Goal: Navigation & Orientation: Find specific page/section

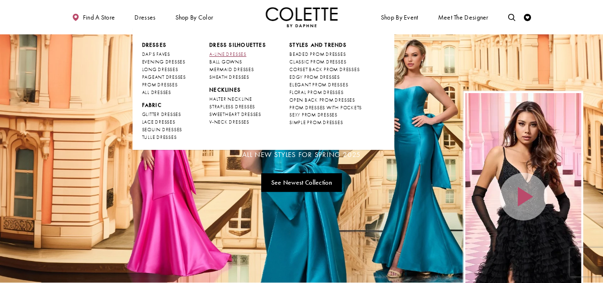
click at [238, 52] on span "A-LINE DRESSES" at bounding box center [227, 54] width 37 height 6
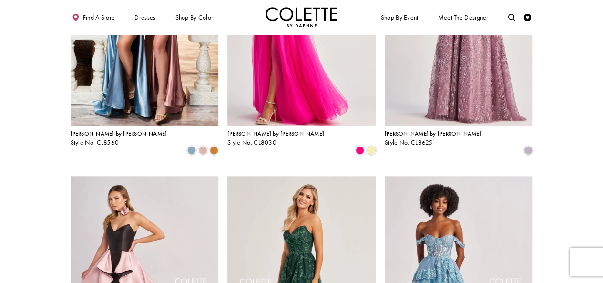
scroll to position [477, 0]
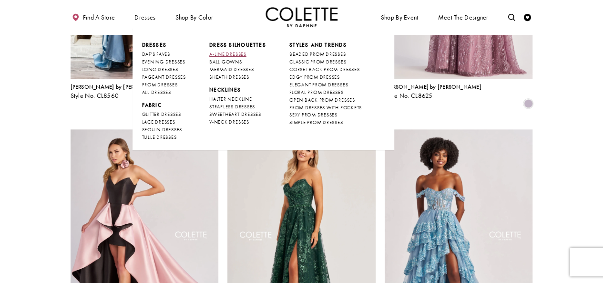
click at [233, 51] on span "A-LINE DRESSES" at bounding box center [227, 54] width 37 height 6
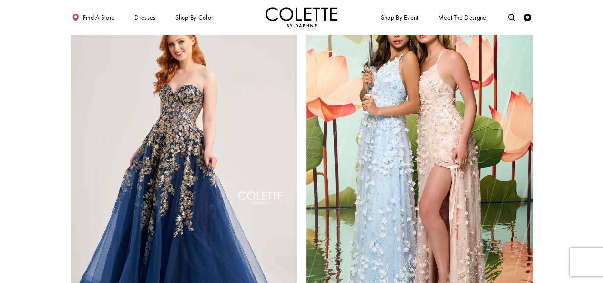
scroll to position [1240, 0]
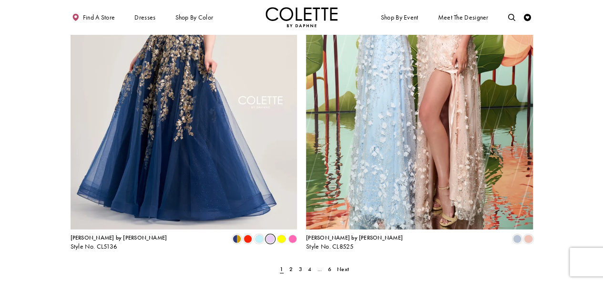
click at [272, 235] on span "Product List" at bounding box center [270, 239] width 9 height 9
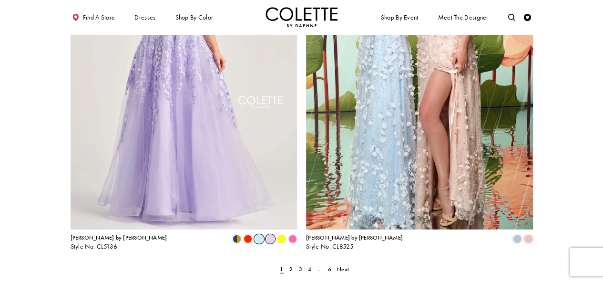
click at [256, 235] on span "Product List" at bounding box center [259, 239] width 9 height 9
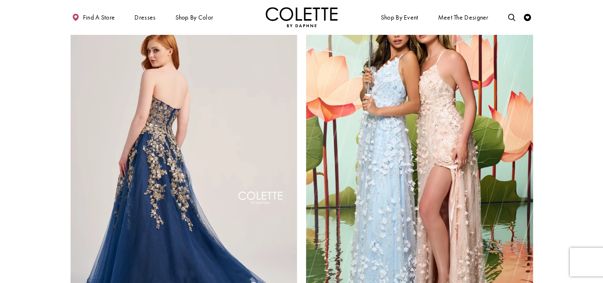
scroll to position [1192, 0]
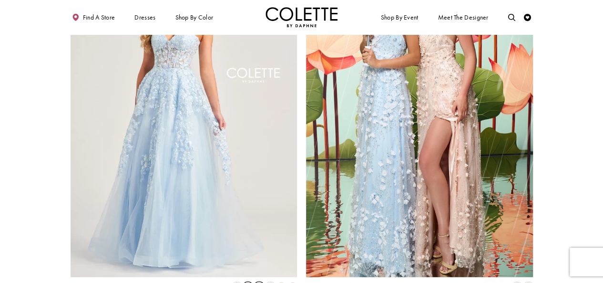
click at [246, 281] on div "Product List" at bounding box center [247, 286] width 11 height 11
click at [248, 282] on span "Product List" at bounding box center [248, 286] width 9 height 9
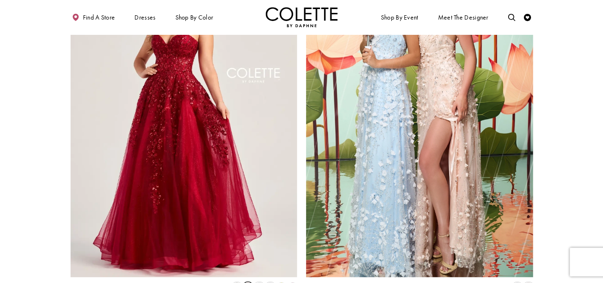
click at [281, 281] on polygon "Product List" at bounding box center [281, 286] width 11 height 11
click at [238, 282] on span "Product List" at bounding box center [237, 286] width 9 height 9
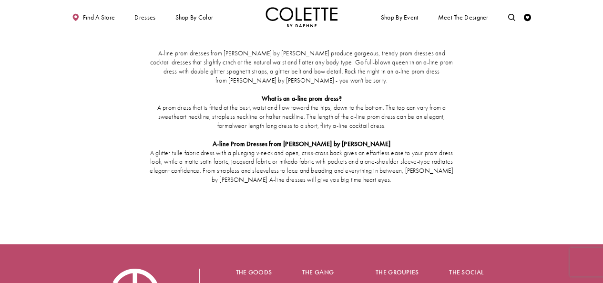
scroll to position [1335, 0]
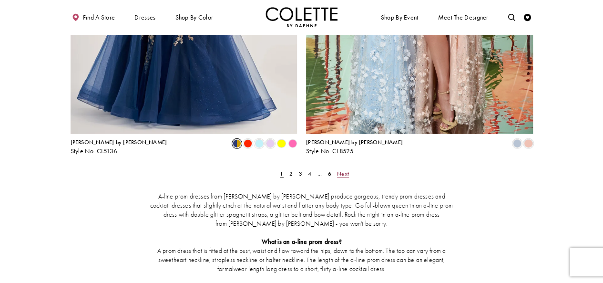
click at [349, 168] on link "Next" at bounding box center [343, 173] width 16 height 10
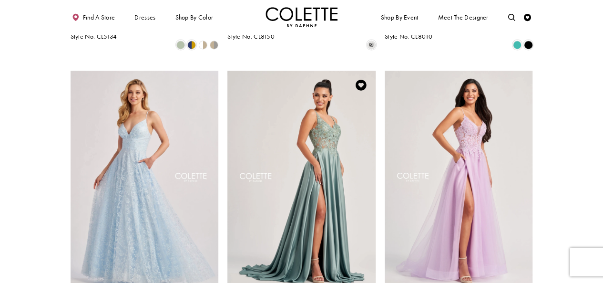
scroll to position [850, 0]
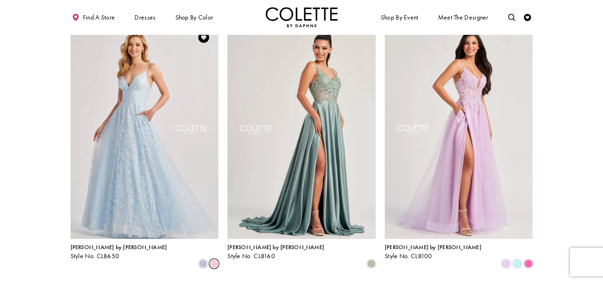
click at [213, 259] on span "Product List" at bounding box center [214, 263] width 9 height 9
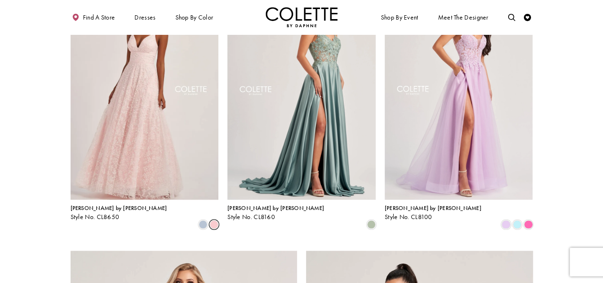
scroll to position [802, 0]
